Goal: Use online tool/utility: Use online tool/utility

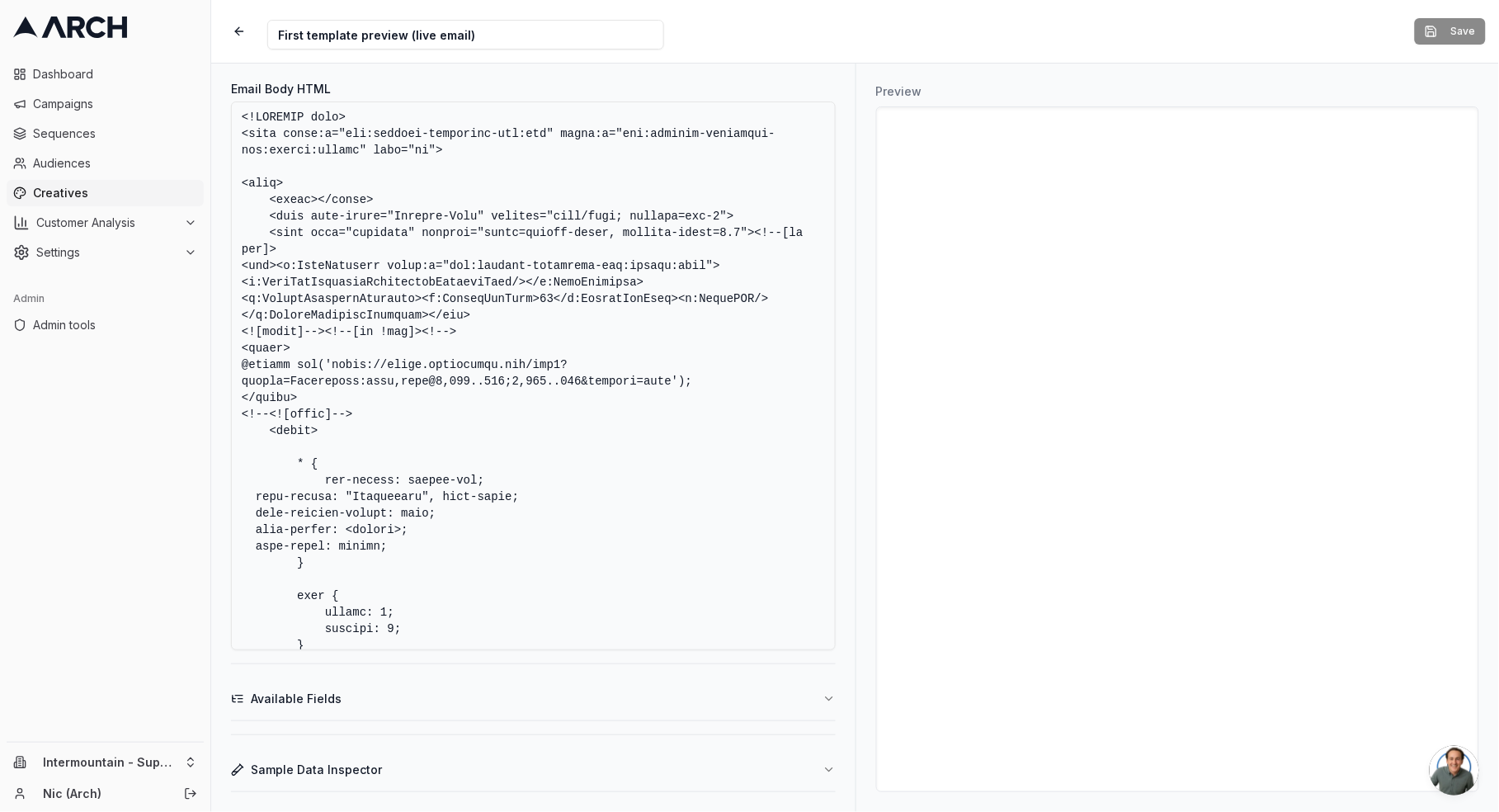
scroll to position [2735, 0]
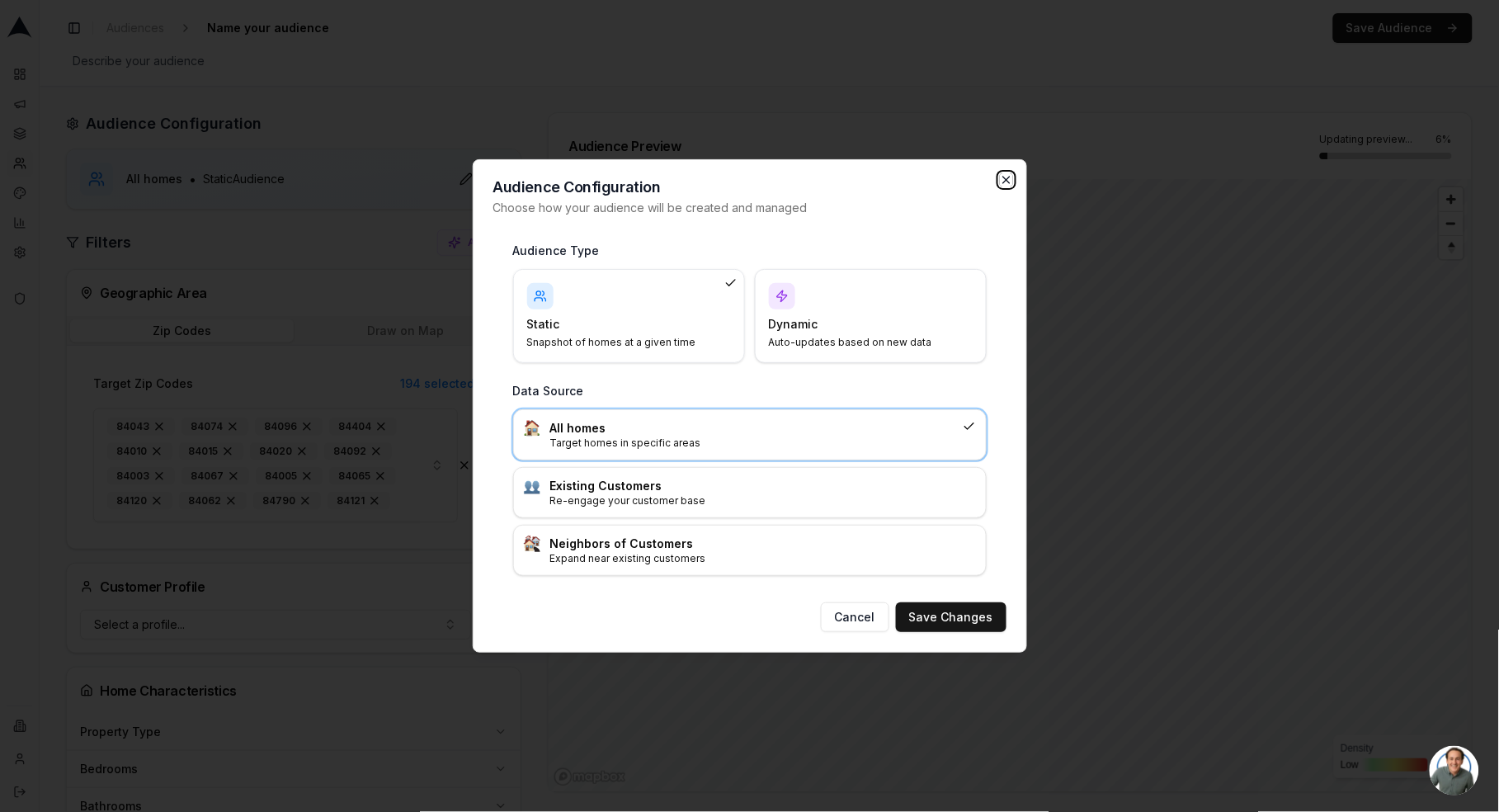
click at [1009, 181] on icon "button" at bounding box center [1006, 180] width 13 height 13
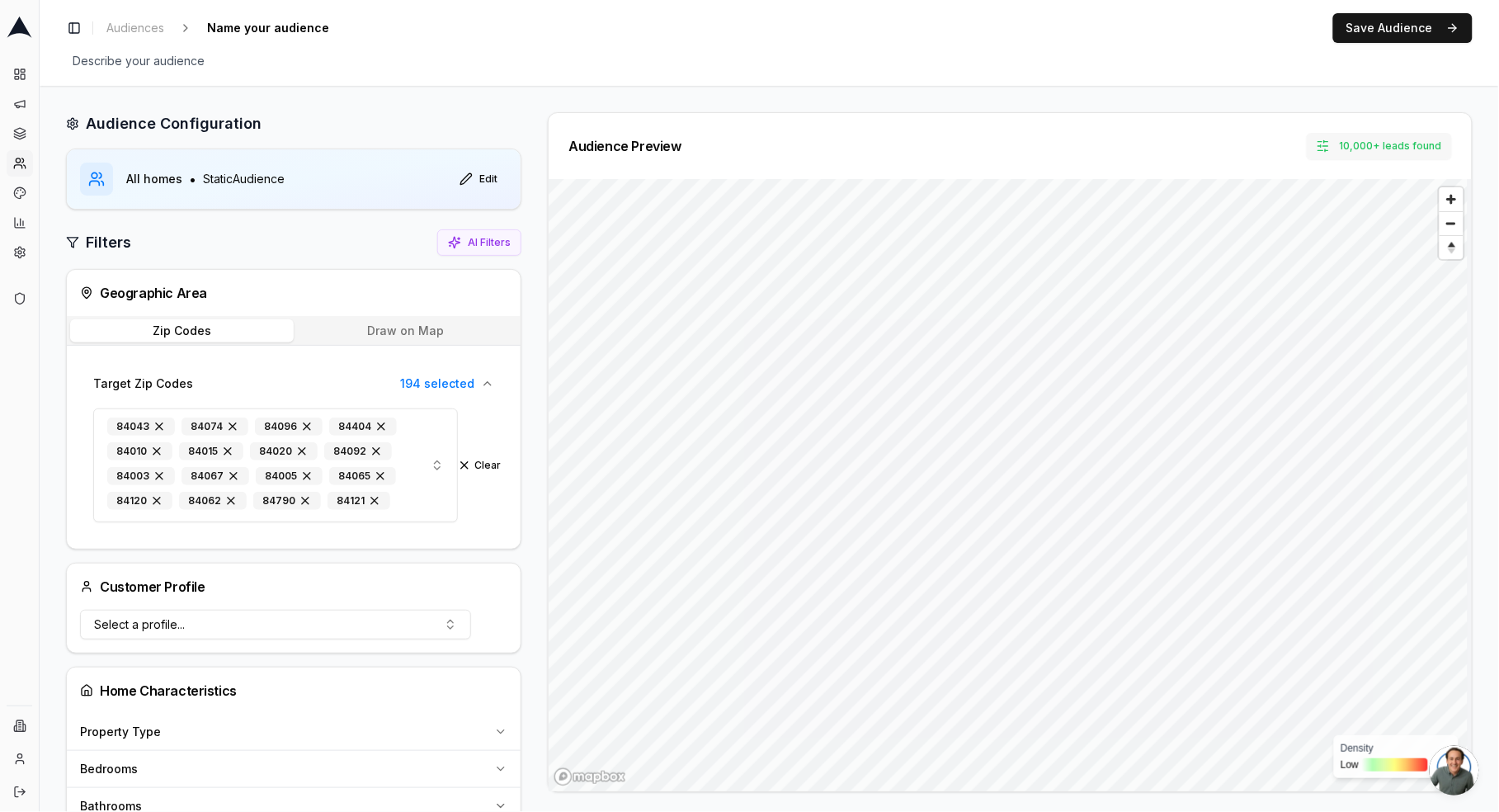
click at [1374, 140] on button "10,000+ leads found" at bounding box center [1379, 146] width 145 height 26
click at [1297, 216] on input "Set Lead Limit" at bounding box center [1298, 217] width 74 height 30
type input "30000"
click at [1359, 213] on button "Set" at bounding box center [1361, 217] width 36 height 26
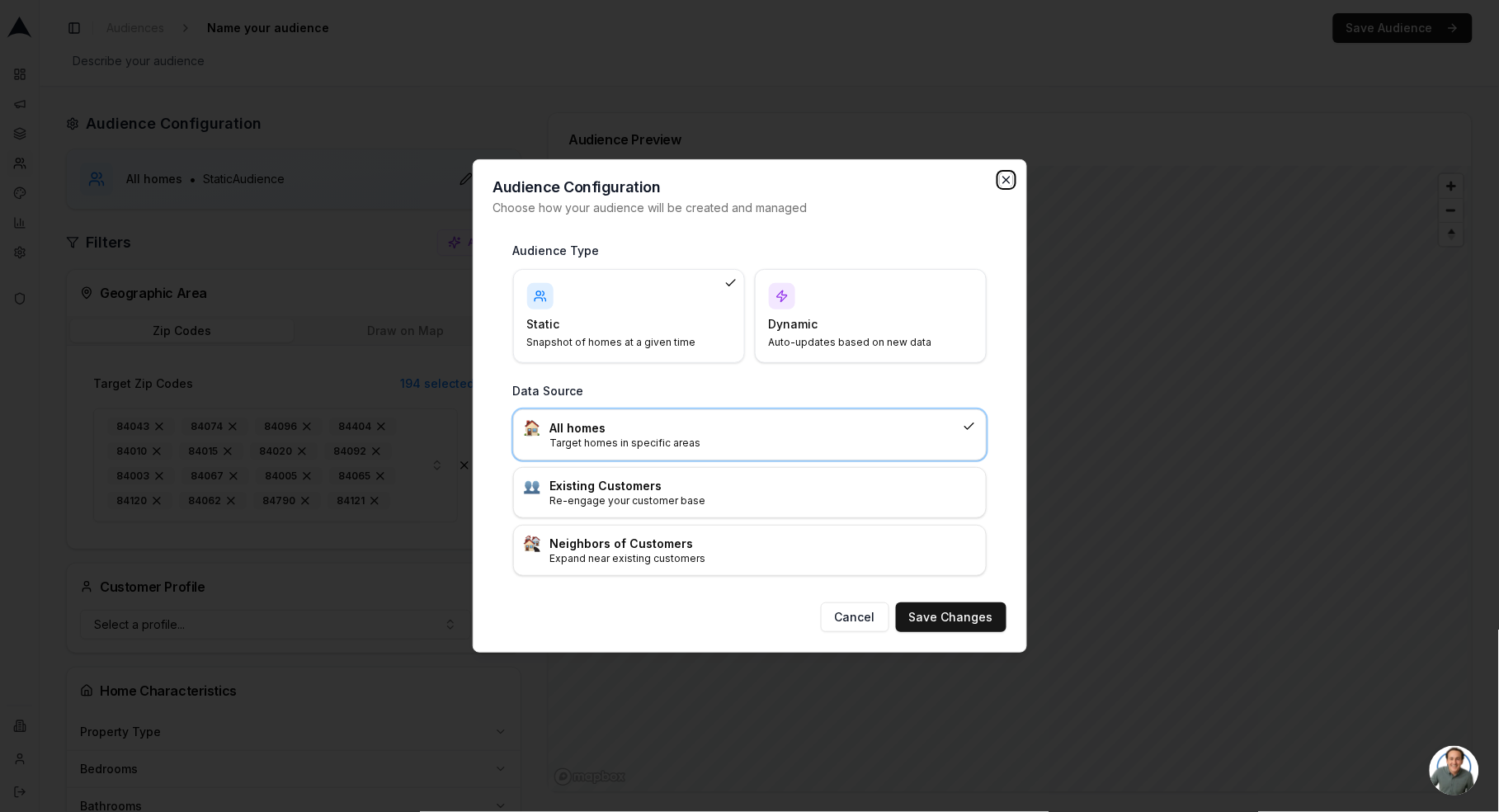
click at [1001, 181] on icon "button" at bounding box center [1006, 180] width 13 height 13
